Goal: Task Accomplishment & Management: Complete application form

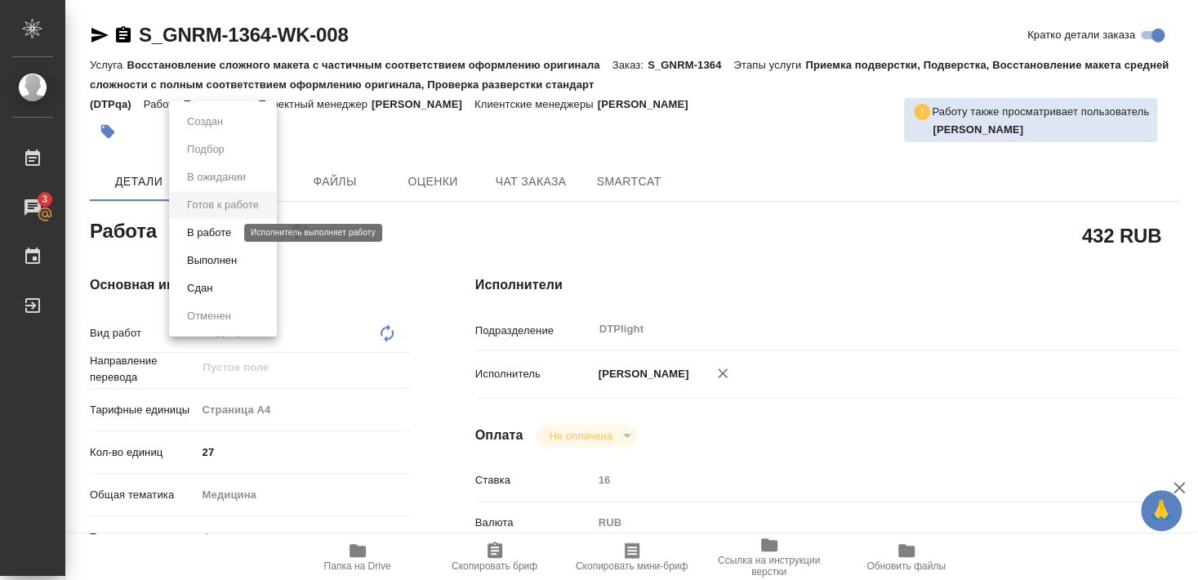
click at [217, 232] on button "В работе" at bounding box center [209, 233] width 54 height 18
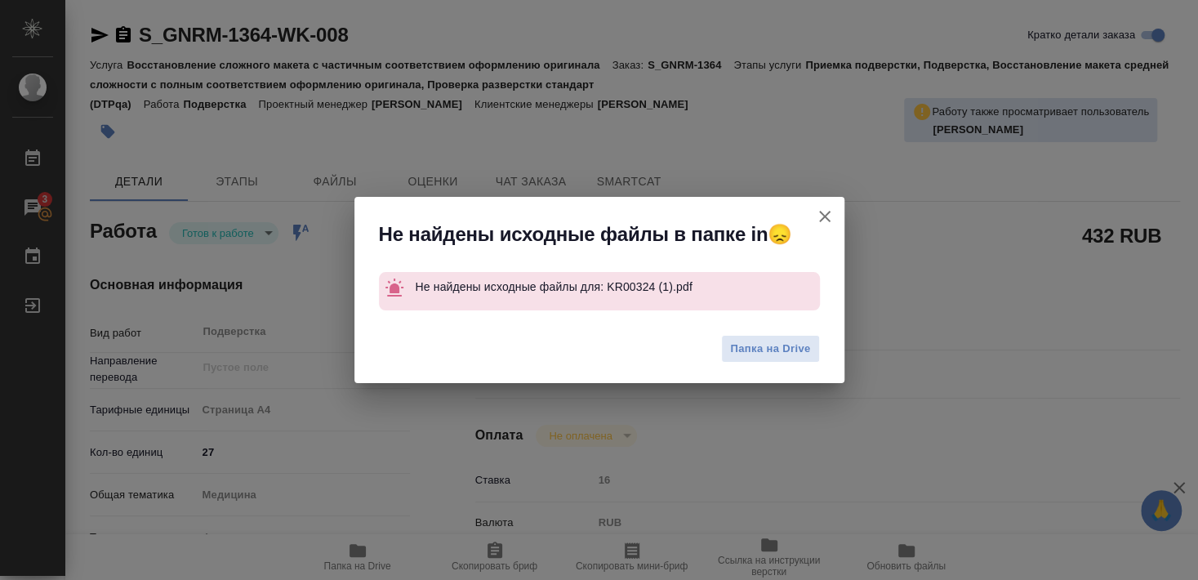
type textarea "x"
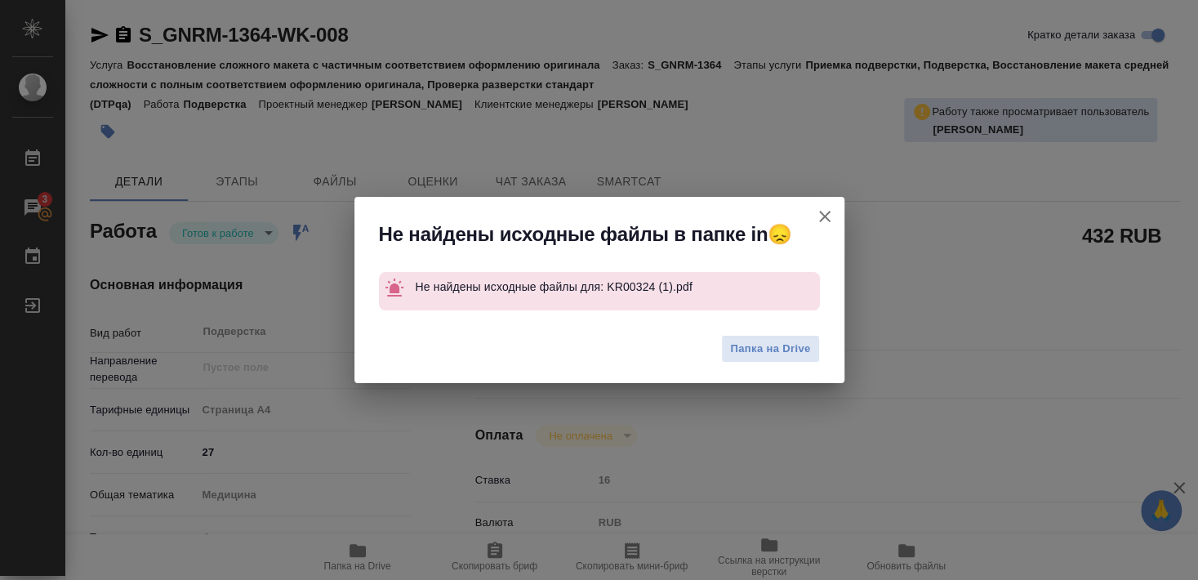
type textarea "x"
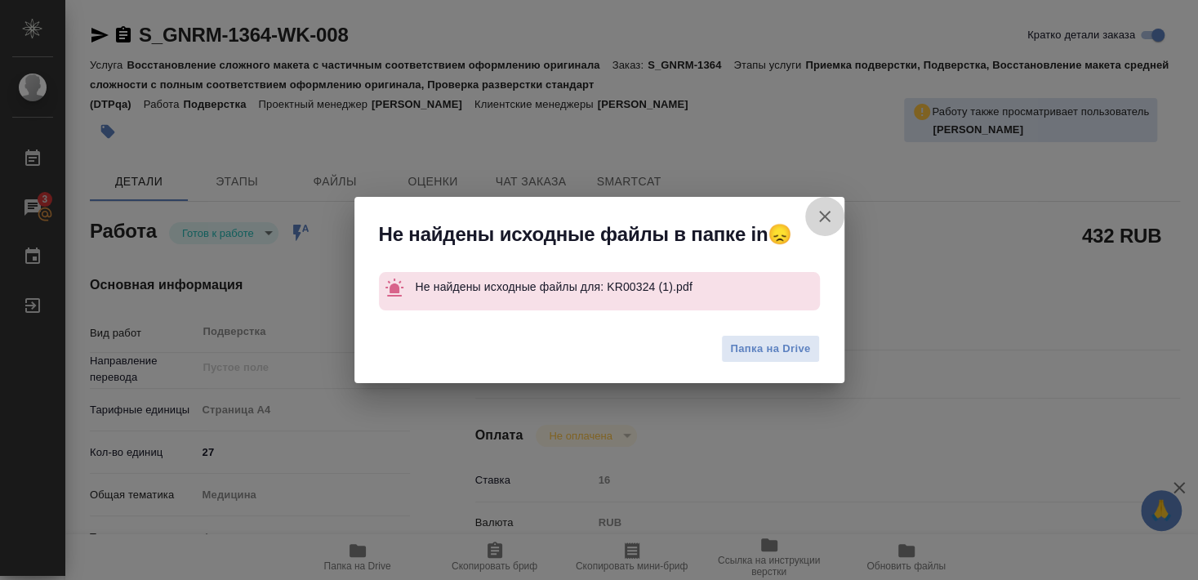
drag, startPoint x: 820, startPoint y: 211, endPoint x: 829, endPoint y: 245, distance: 34.7
click at [820, 211] on icon "button" at bounding box center [825, 217] width 20 height 20
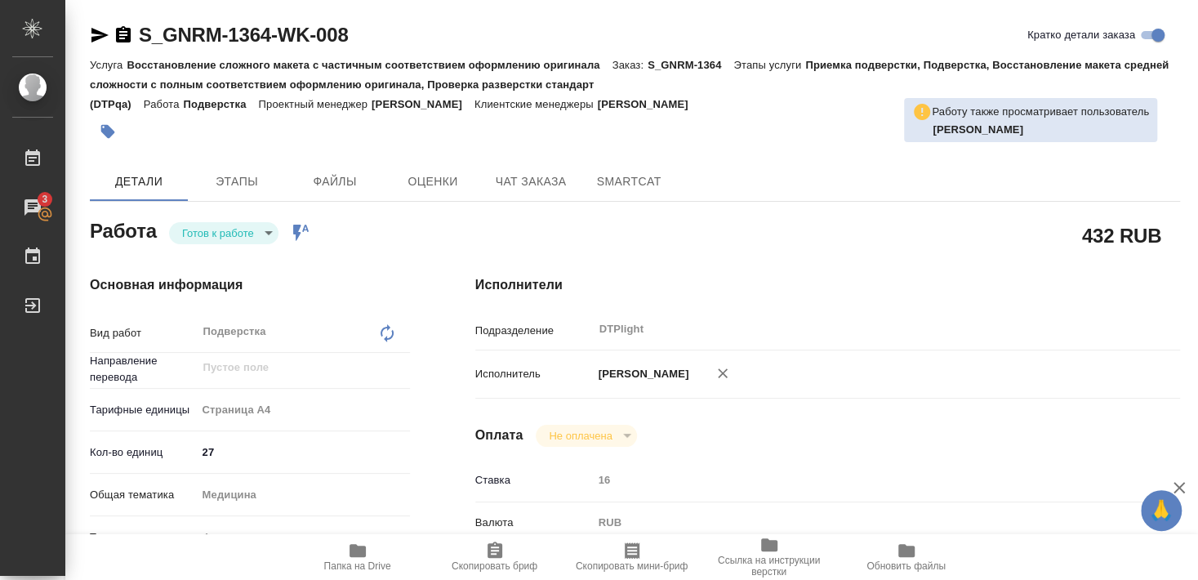
type textarea "x"
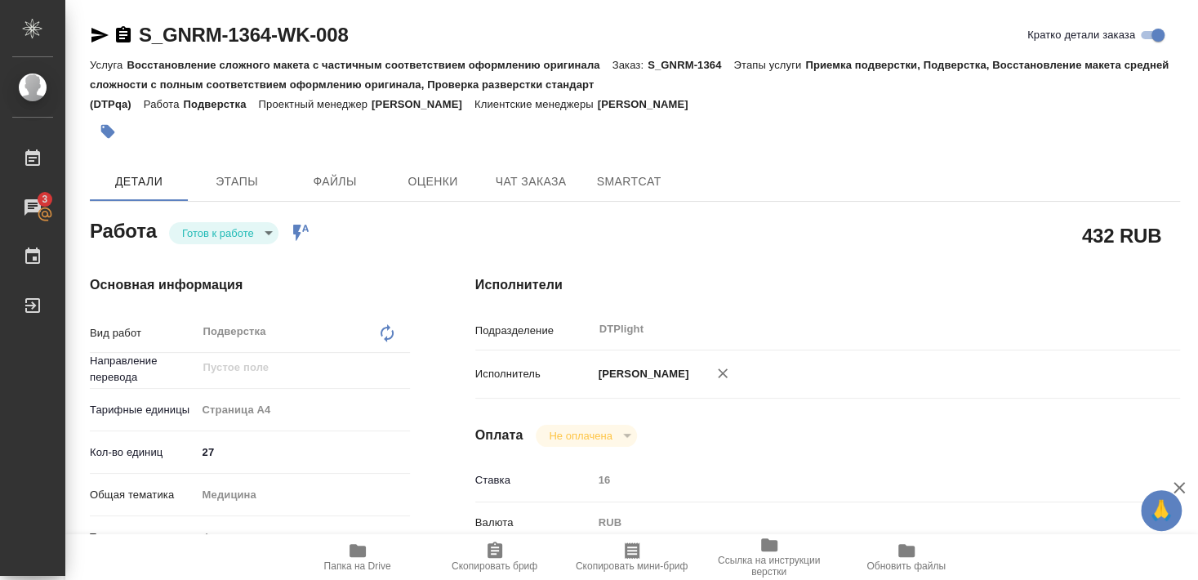
type textarea "x"
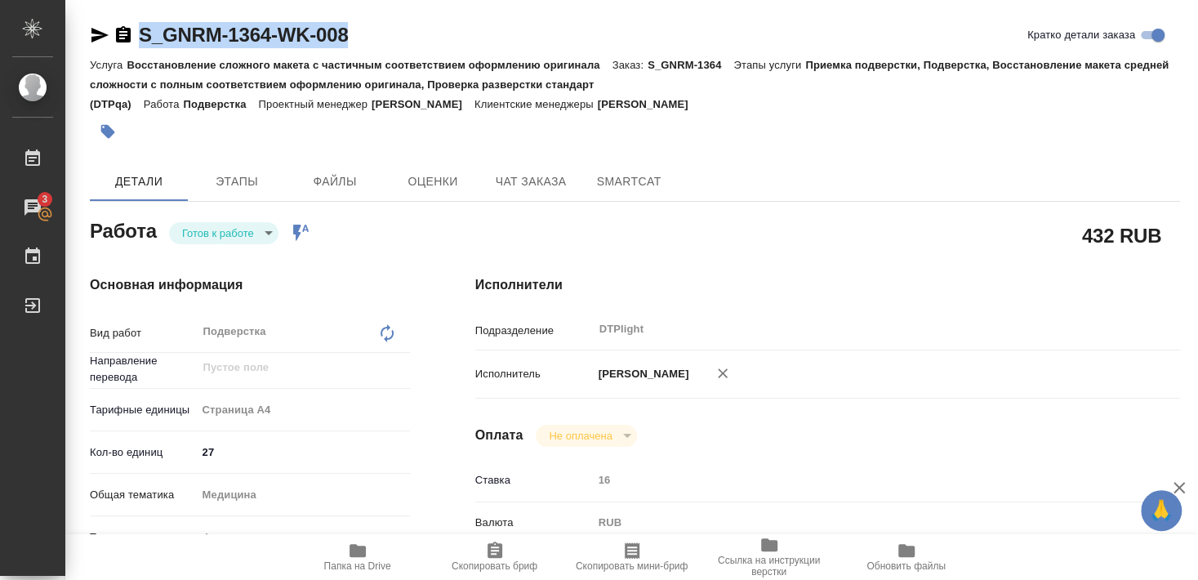
drag, startPoint x: 142, startPoint y: 51, endPoint x: 375, endPoint y: 49, distance: 232.7
click at [375, 49] on div "S_GNRM-1364-WK-008 Кратко детали заказа" at bounding box center [635, 38] width 1090 height 33
copy link "S_GNRM-1364-WK-008"
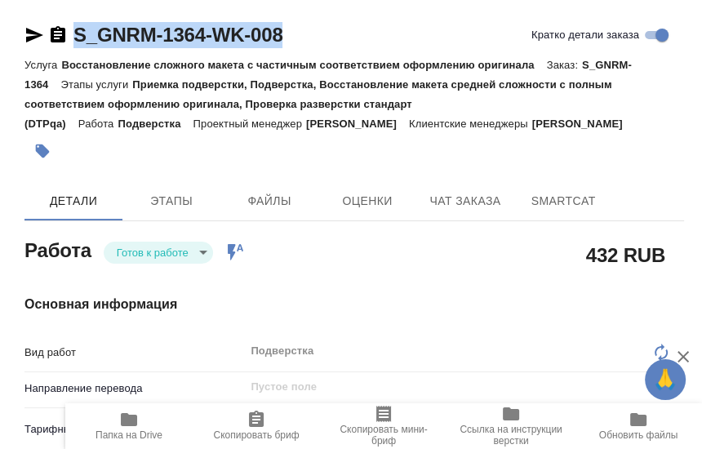
type textarea "x"
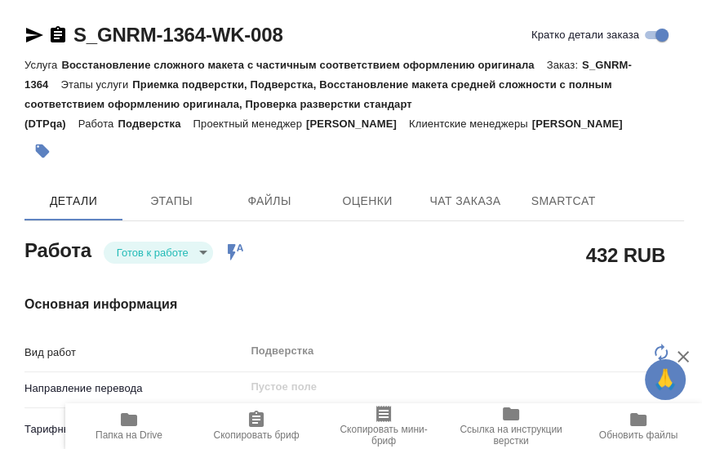
type textarea "x"
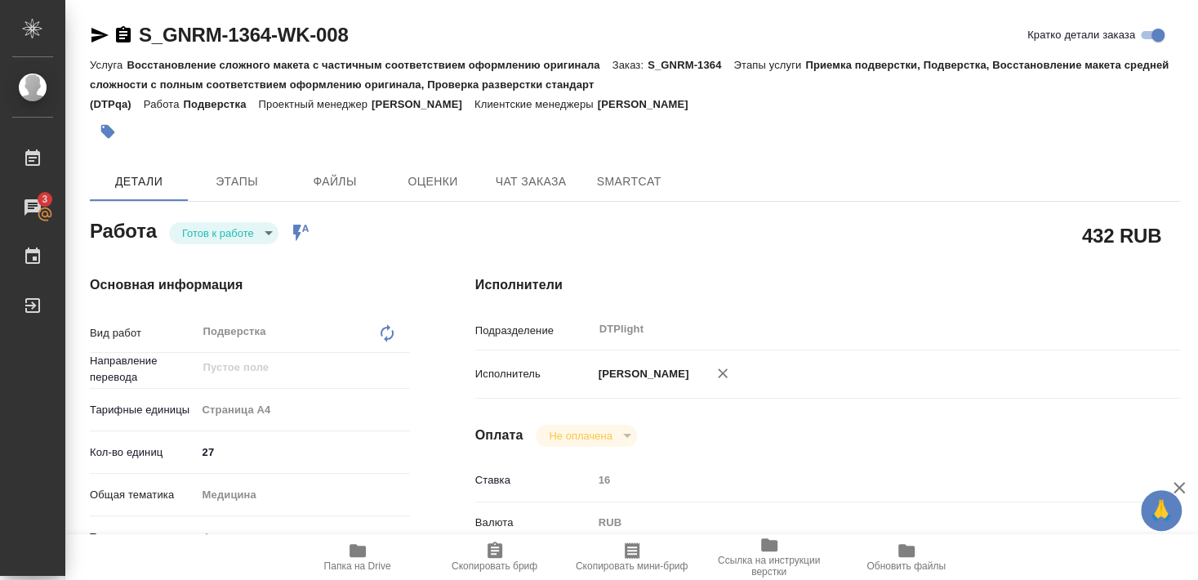
type textarea "x"
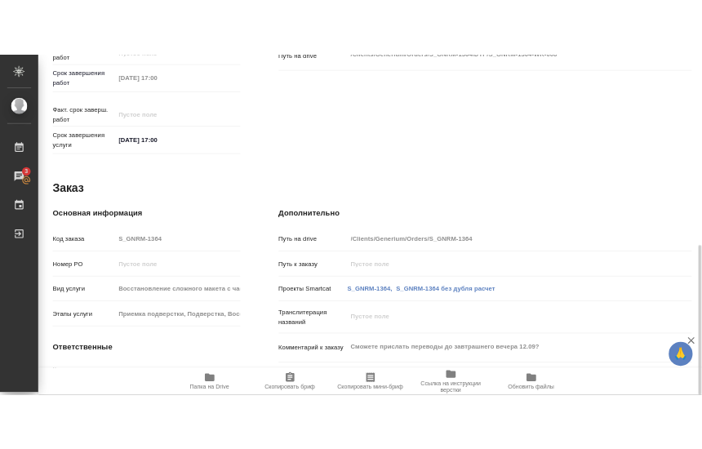
scroll to position [756, 0]
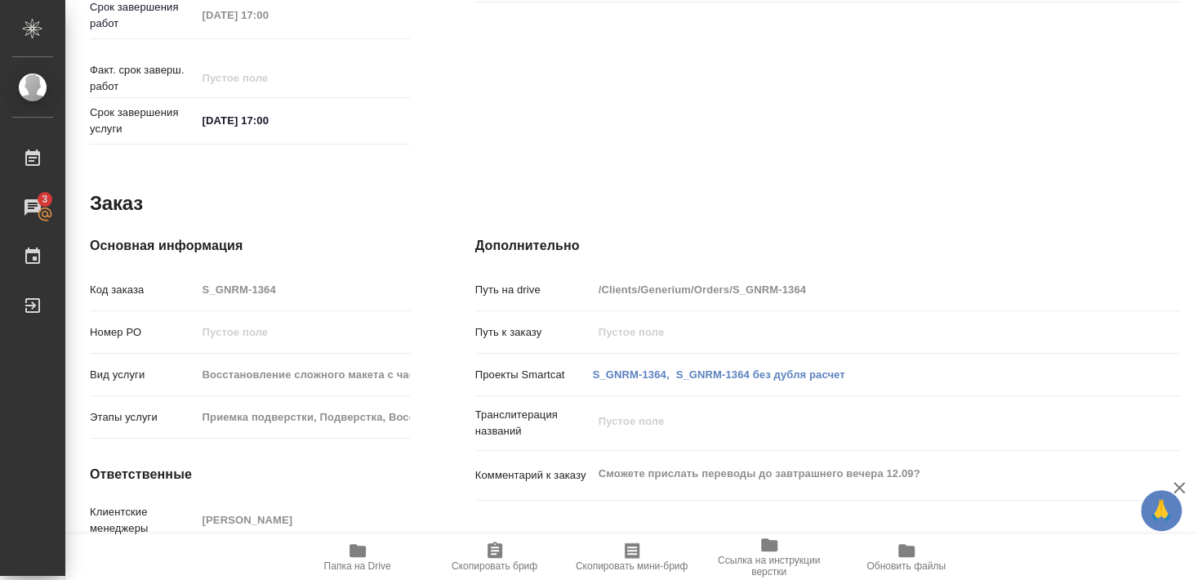
click at [360, 558] on icon "button" at bounding box center [358, 550] width 20 height 20
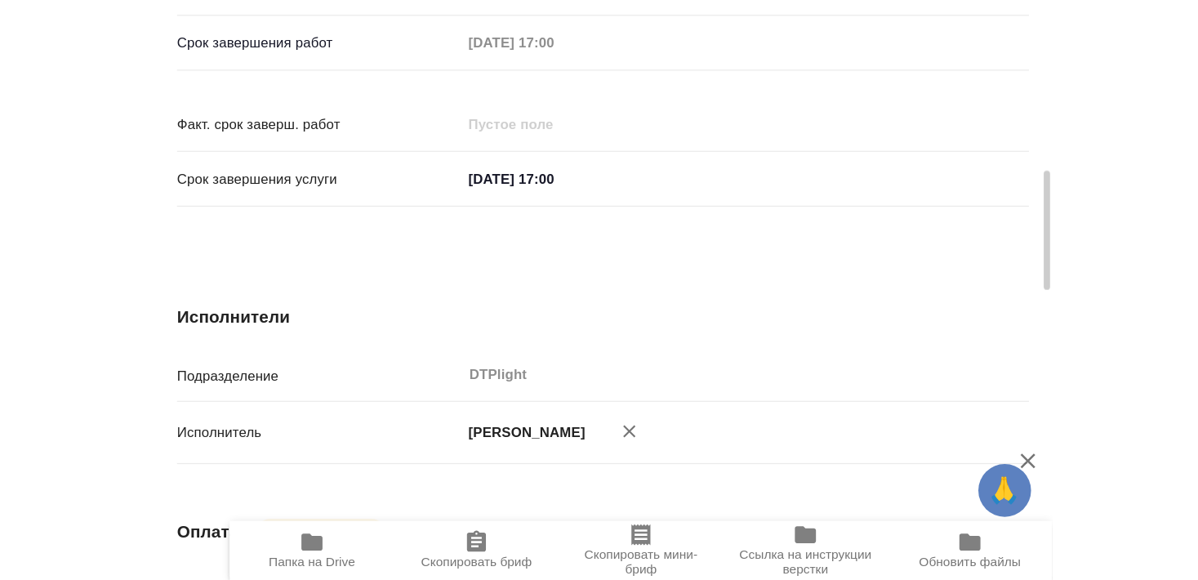
scroll to position [736, 0]
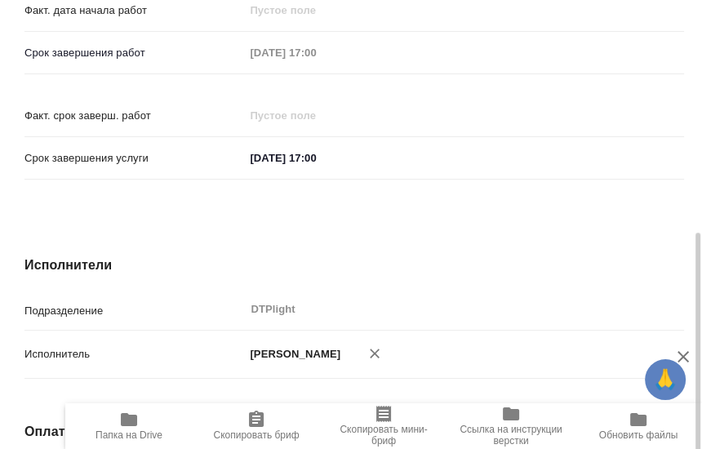
type textarea "x"
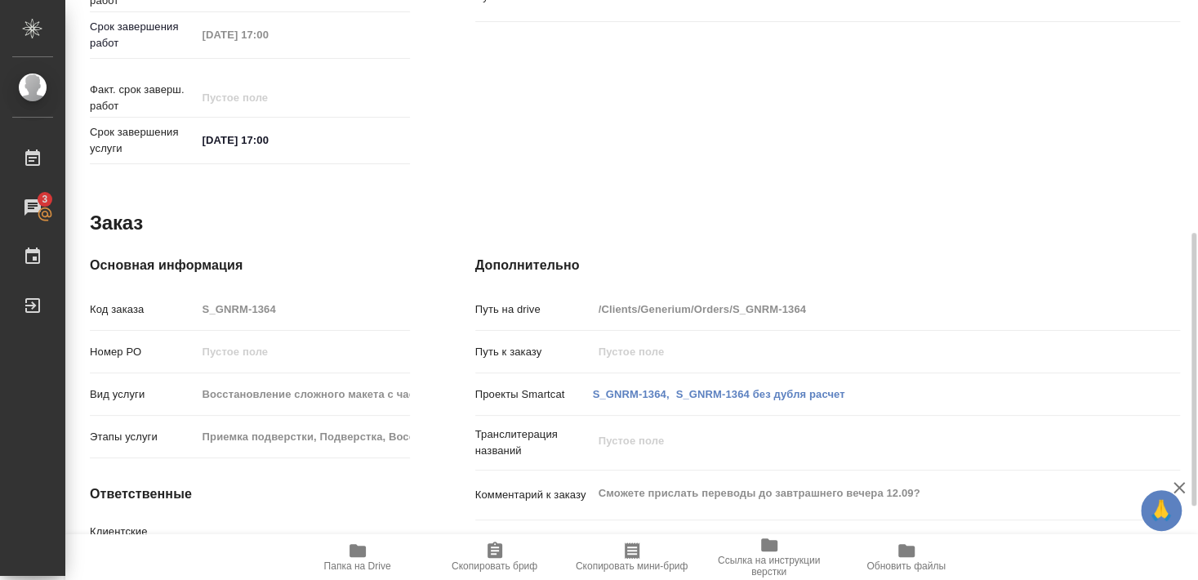
scroll to position [662, 0]
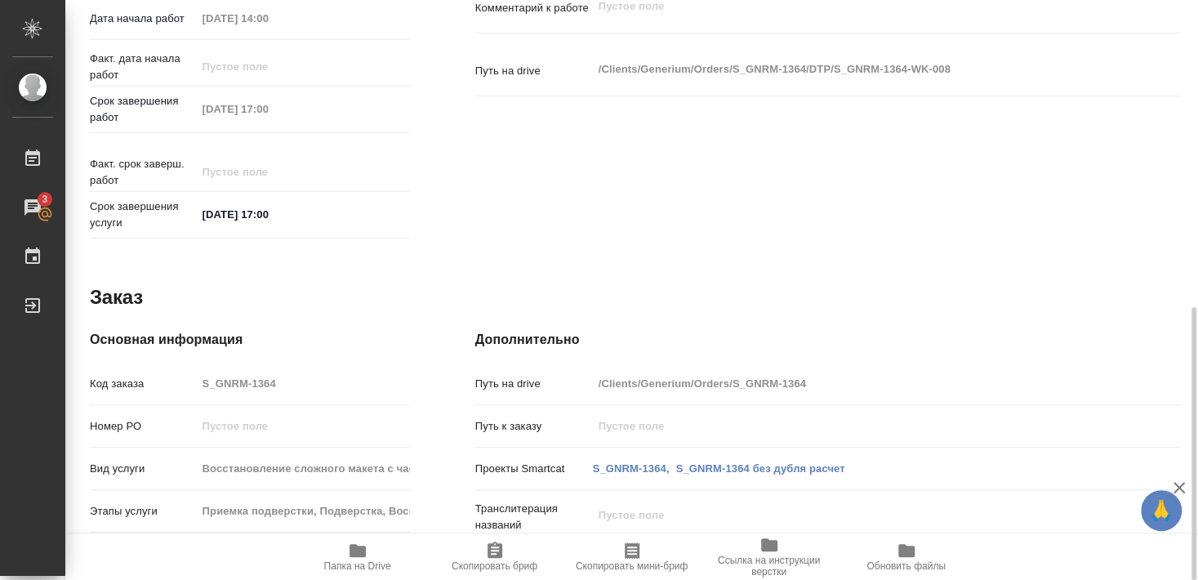
type textarea "x"
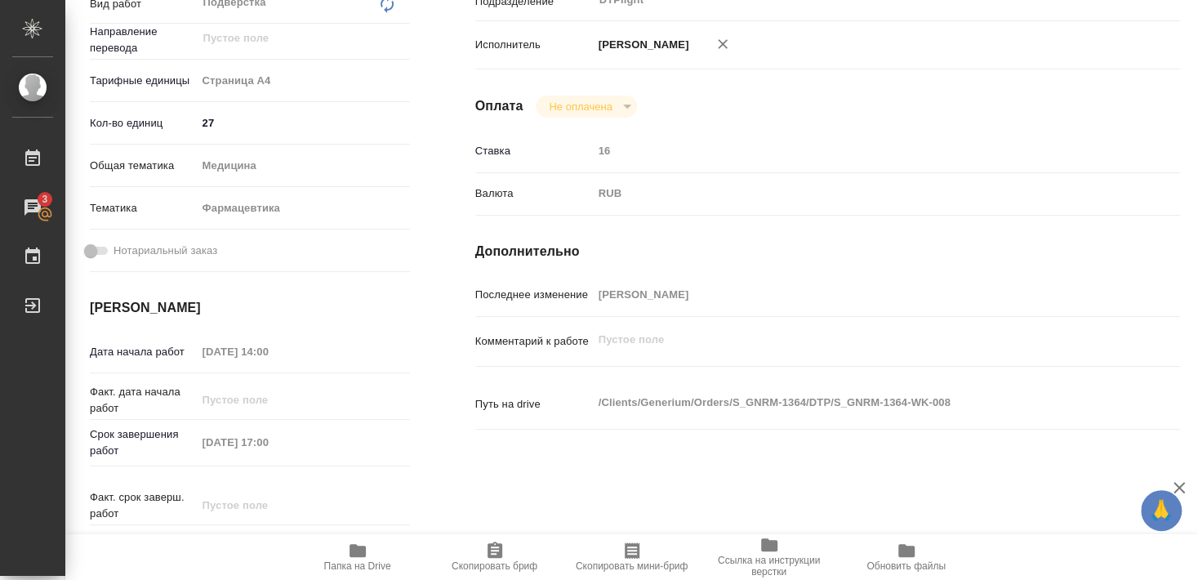
scroll to position [0, 0]
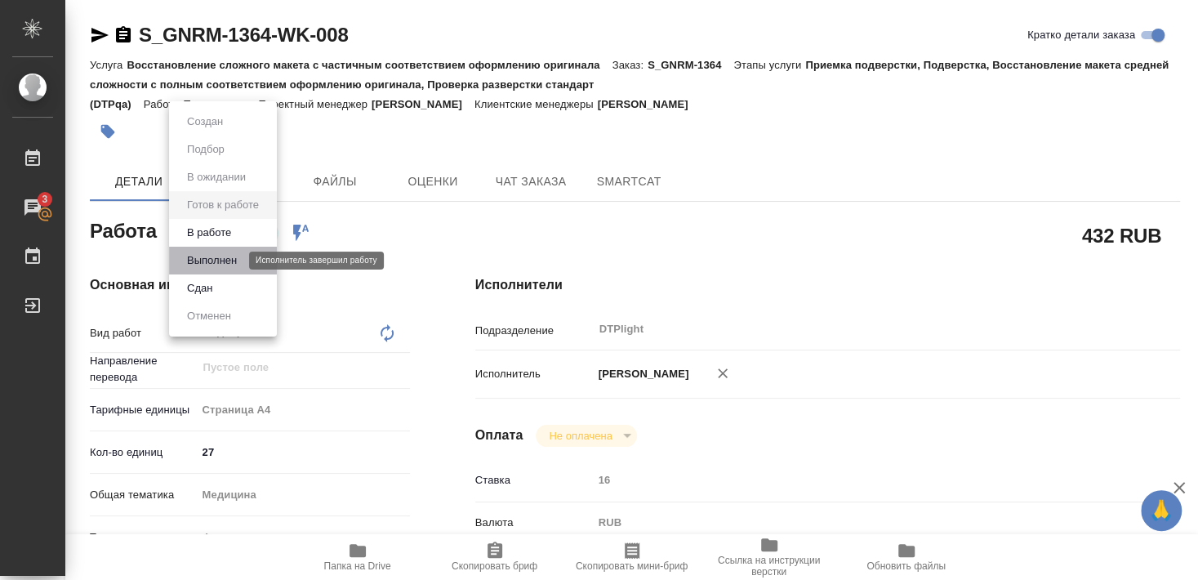
click at [202, 260] on button "Выполнен" at bounding box center [212, 260] width 60 height 18
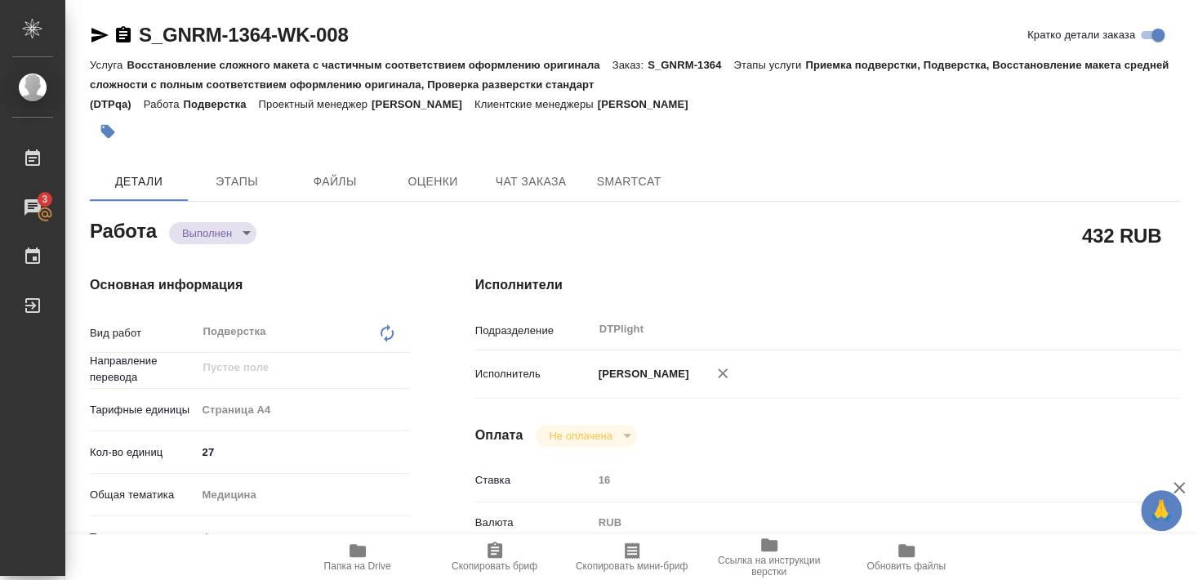
type textarea "x"
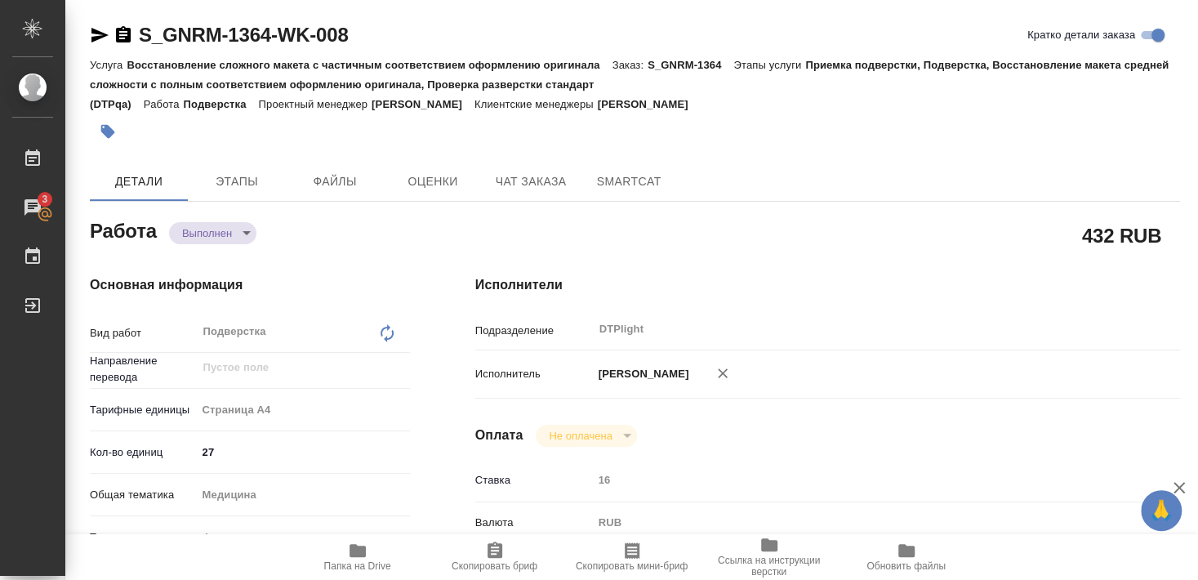
type textarea "x"
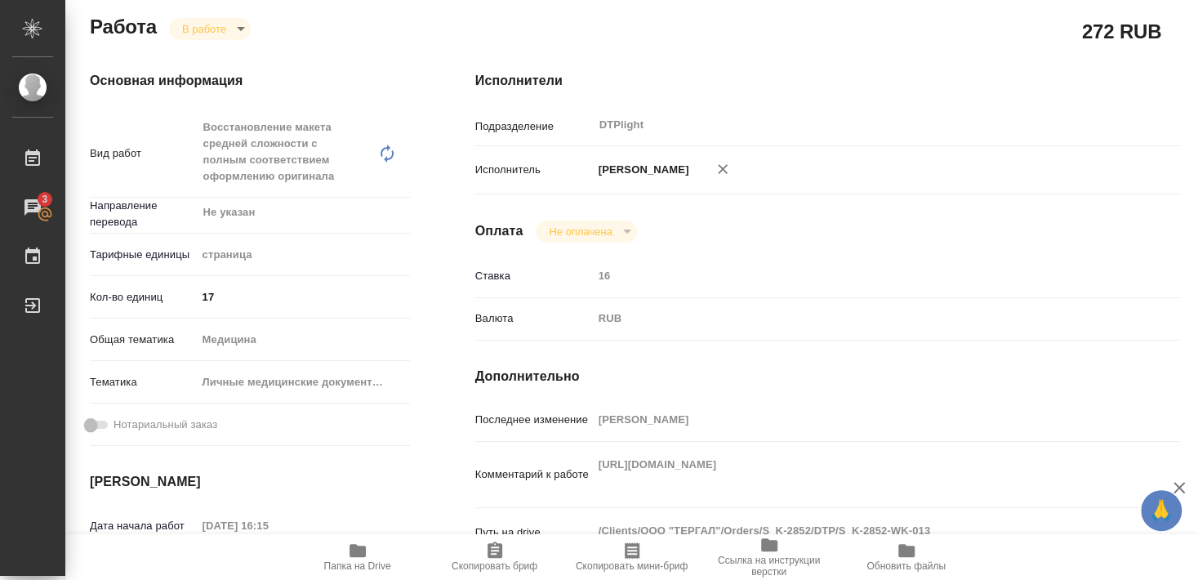
scroll to position [204, 0]
